Goal: Task Accomplishment & Management: Manage account settings

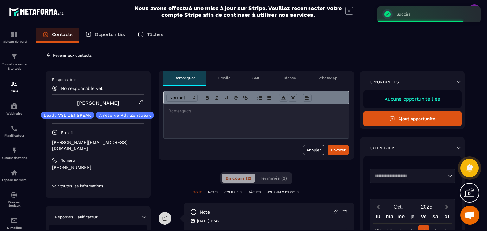
scroll to position [32, 0]
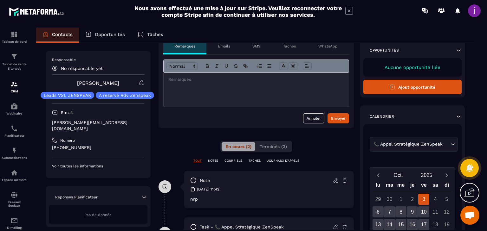
click at [208, 98] on div at bounding box center [256, 90] width 185 height 34
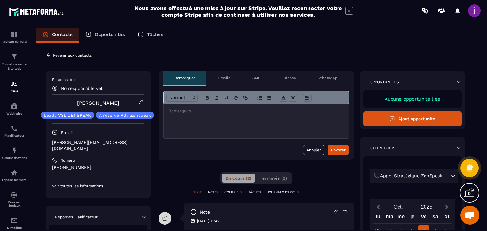
scroll to position [0, 0]
click at [49, 57] on icon at bounding box center [49, 56] width 6 height 6
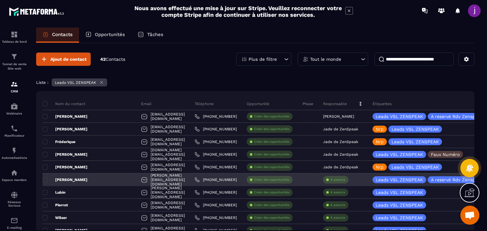
click at [332, 182] on div "À associe" at bounding box center [335, 180] width 25 height 8
click at [332, 180] on p "À associe" at bounding box center [337, 180] width 15 height 4
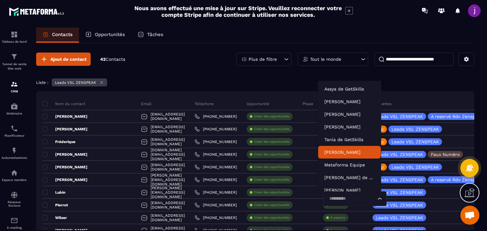
scroll to position [19, 0]
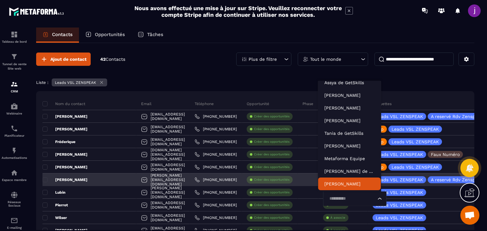
click at [349, 197] on input "Search for option" at bounding box center [351, 199] width 49 height 7
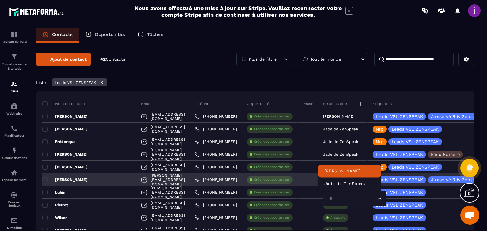
type input "**"
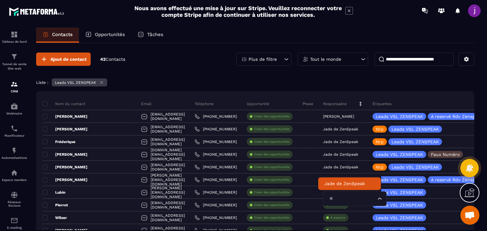
click at [332, 184] on p "Jade de ZenSpeak" at bounding box center [349, 184] width 50 height 6
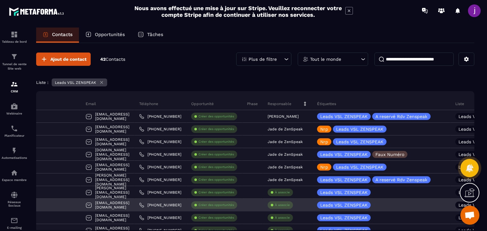
scroll to position [0, 71]
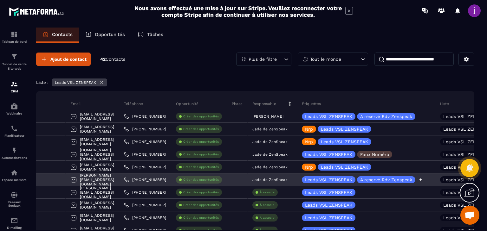
click at [419, 180] on icon at bounding box center [420, 180] width 3 height 3
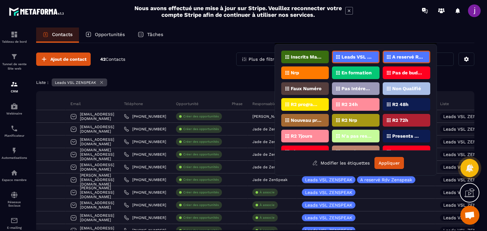
click at [309, 67] on div "Nrp" at bounding box center [305, 73] width 48 height 13
click at [390, 163] on button "Appliquer" at bounding box center [388, 163] width 29 height 12
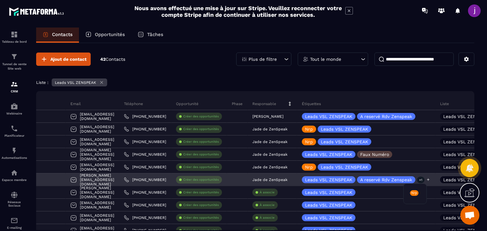
click at [417, 179] on p "+1" at bounding box center [421, 180] width 8 height 7
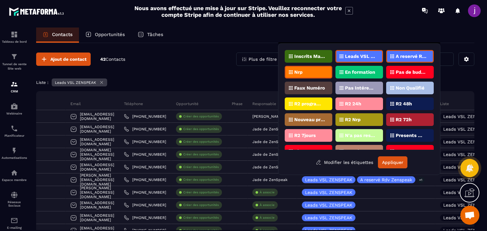
click at [399, 55] on p "A reservé Rdv Zenspeak" at bounding box center [411, 56] width 31 height 4
click at [398, 164] on button "Appliquer" at bounding box center [392, 163] width 29 height 12
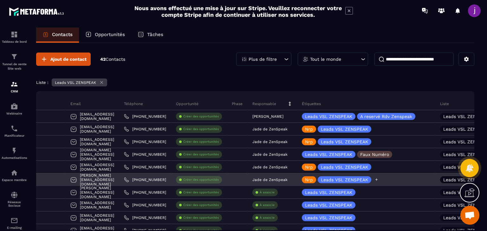
click at [374, 180] on icon at bounding box center [376, 180] width 4 height 4
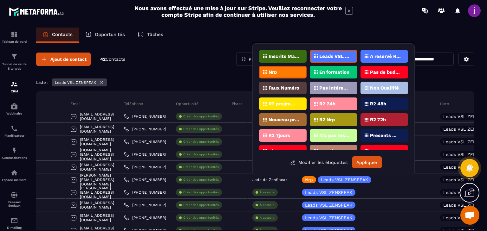
click at [377, 59] on div "A reservé Rdv Zenspeak" at bounding box center [385, 56] width 48 height 13
click at [377, 161] on button "Appliquer" at bounding box center [366, 163] width 29 height 12
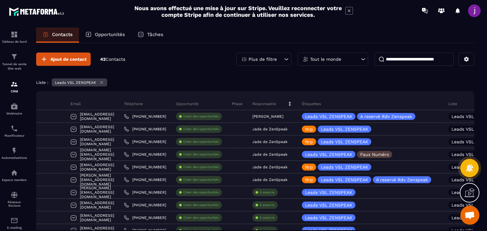
scroll to position [0, 0]
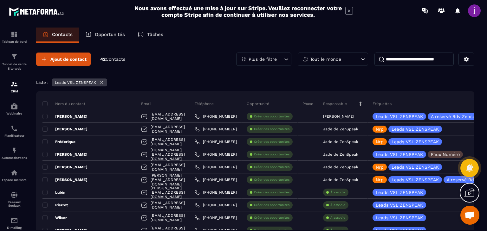
click at [387, 79] on div "Liste : Leads VSL ZENSPEAK" at bounding box center [255, 84] width 438 height 10
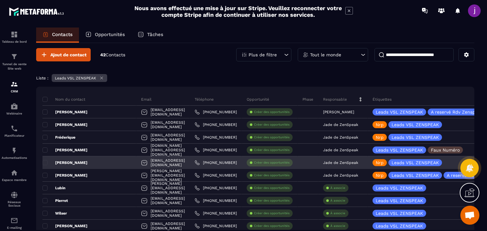
scroll to position [5, 0]
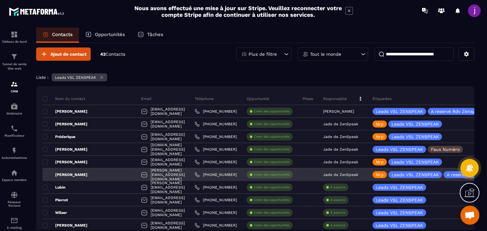
click at [88, 175] on p "[PERSON_NAME]" at bounding box center [64, 174] width 45 height 5
